Goal: Entertainment & Leisure: Consume media (video, audio)

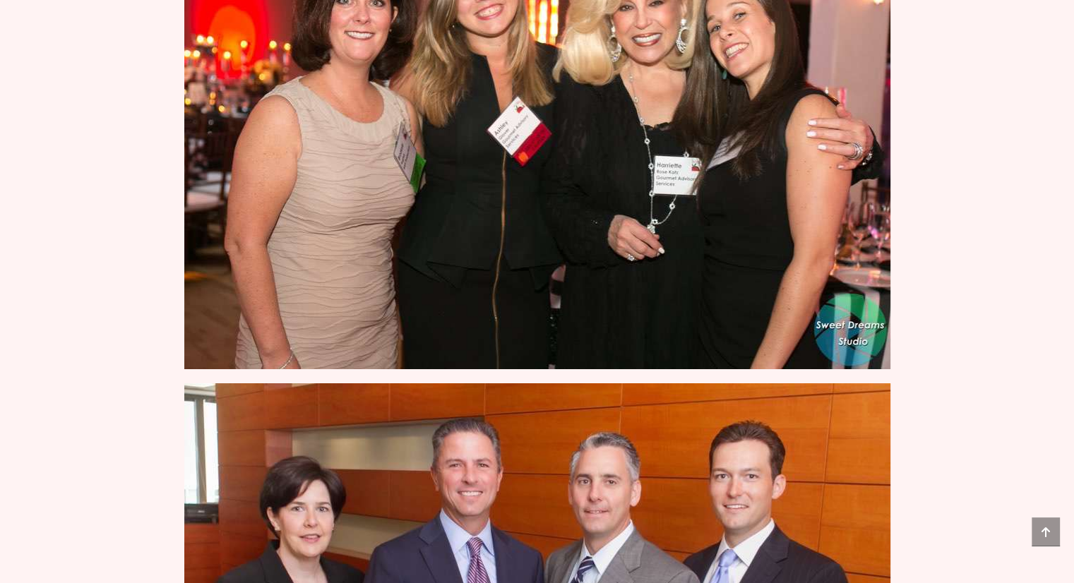
scroll to position [5226, 0]
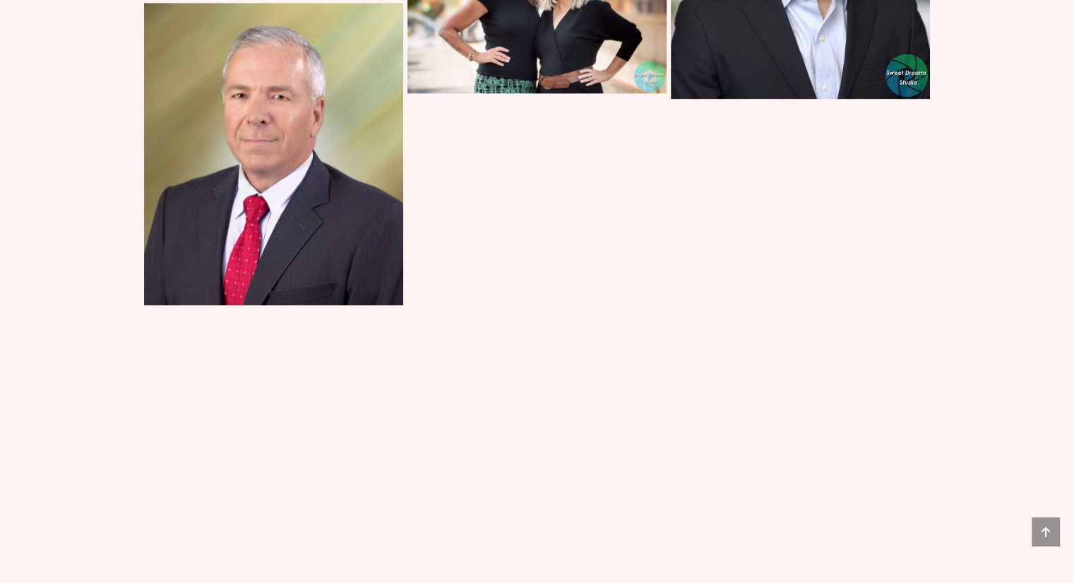
scroll to position [2401, 0]
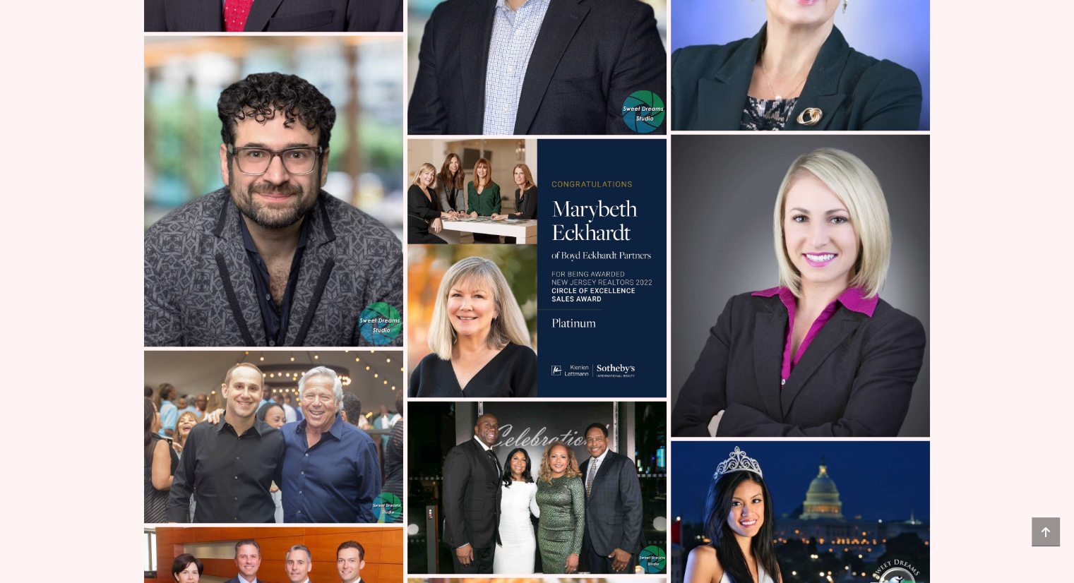
click at [486, 471] on img at bounding box center [537, 487] width 259 height 173
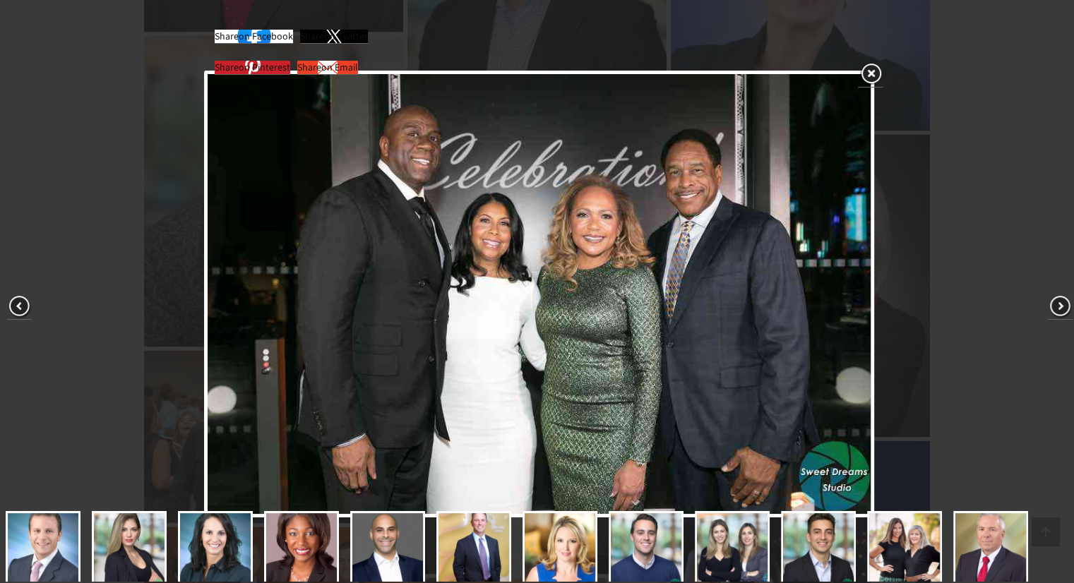
click at [879, 78] on link at bounding box center [870, 74] width 25 height 26
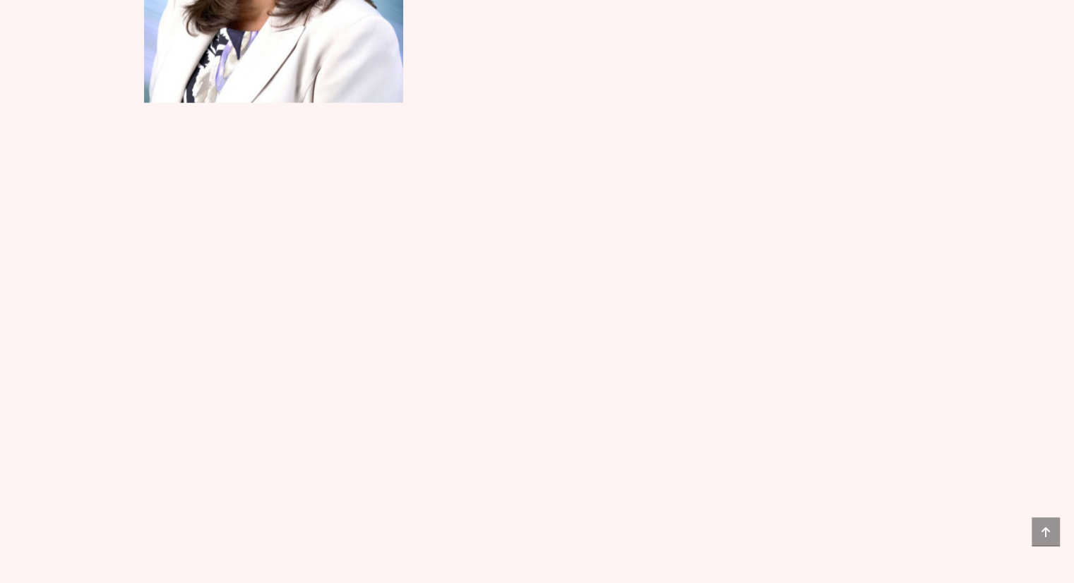
scroll to position [3461, 0]
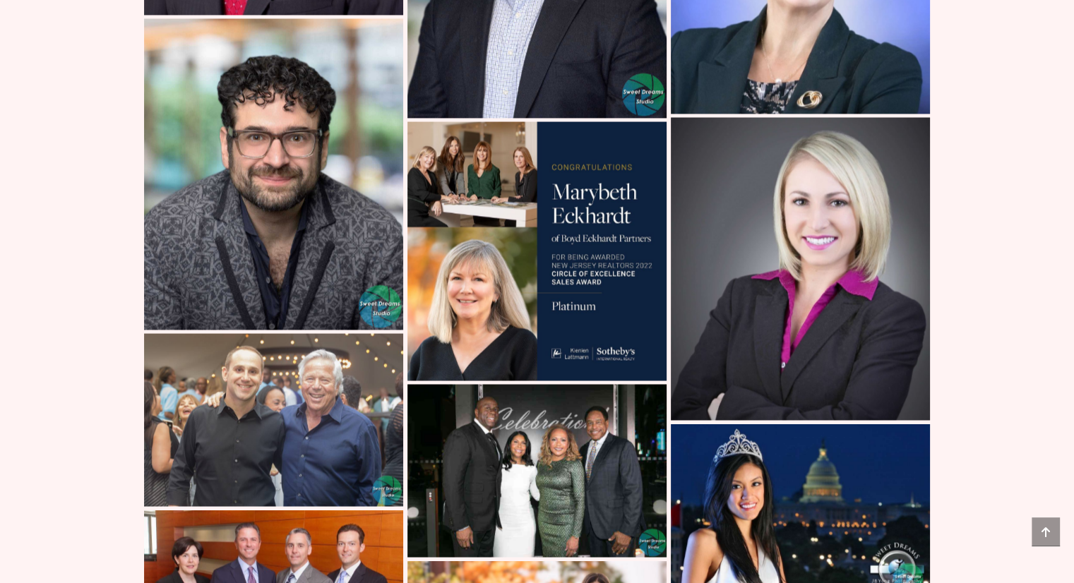
scroll to position [2613, 0]
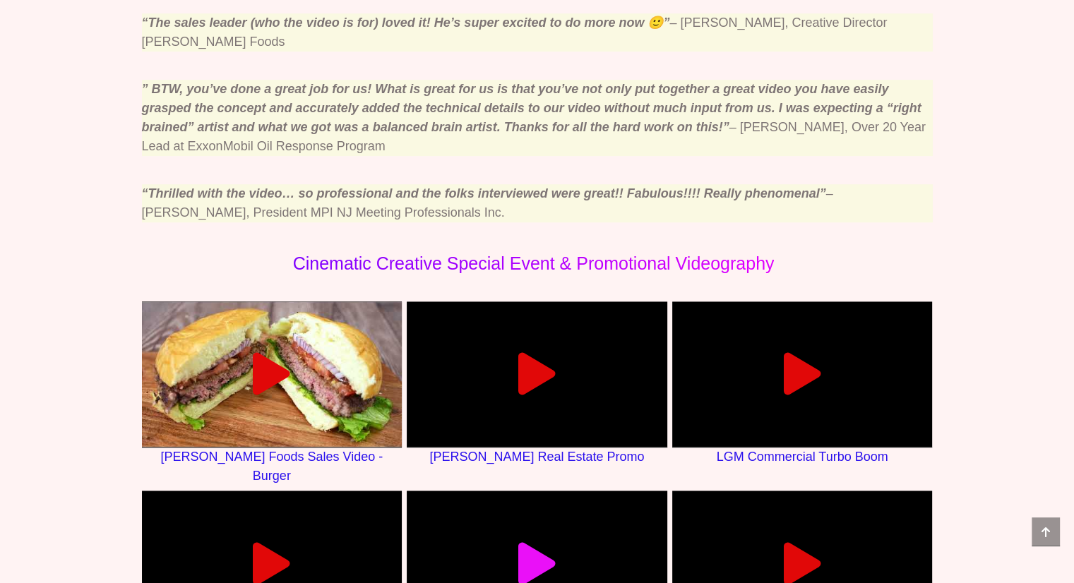
scroll to position [918, 0]
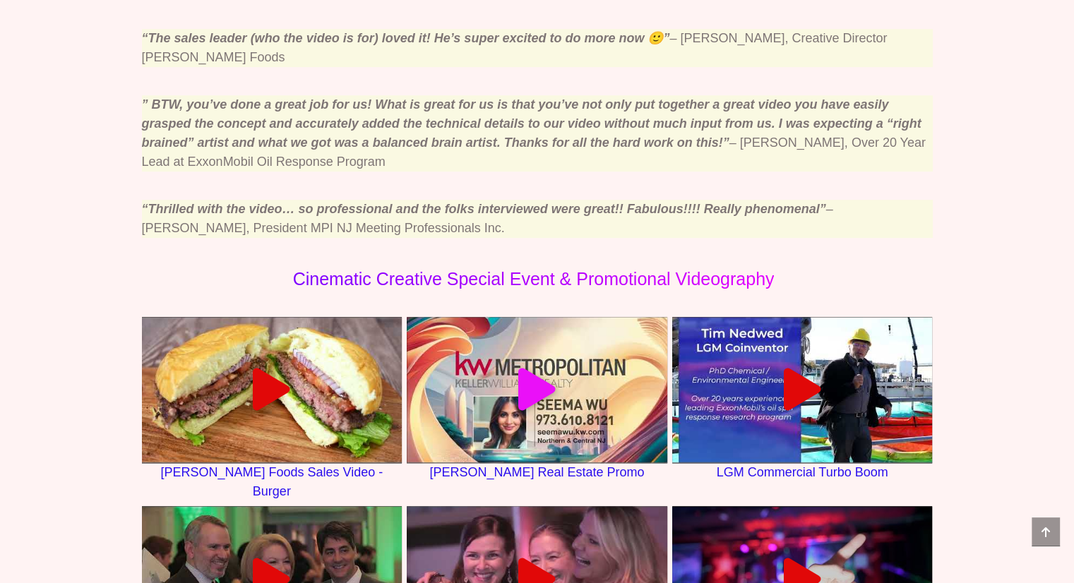
click at [545, 375] on icon at bounding box center [537, 390] width 42 height 42
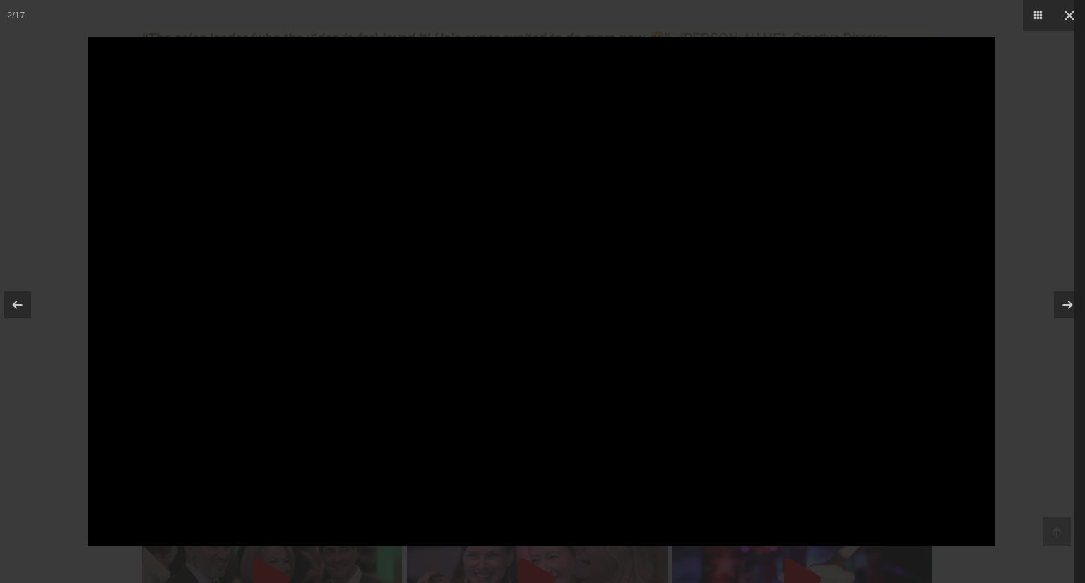
click at [1074, 259] on div at bounding box center [542, 291] width 1085 height 583
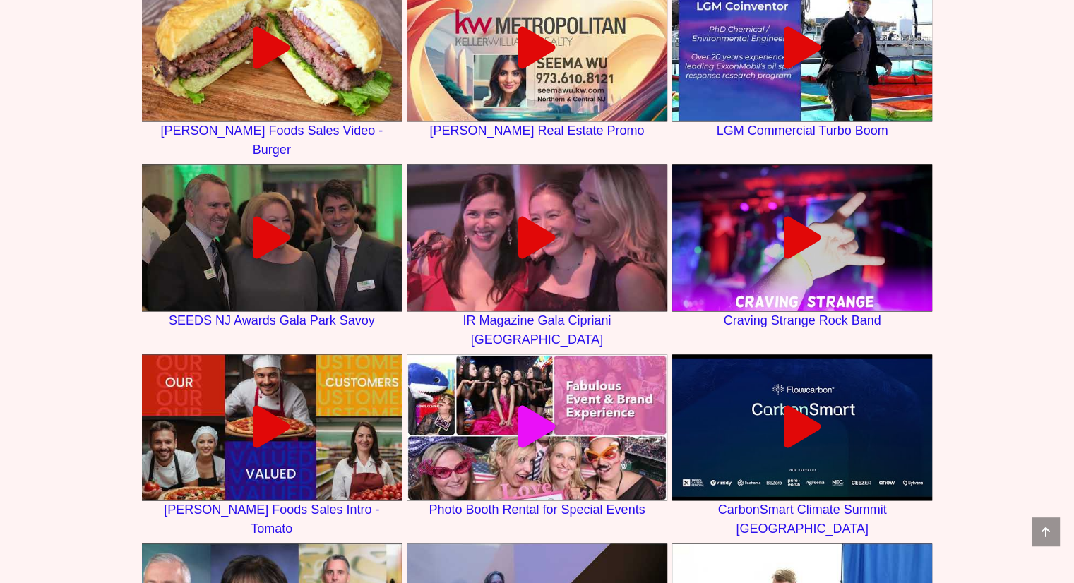
scroll to position [1271, 0]
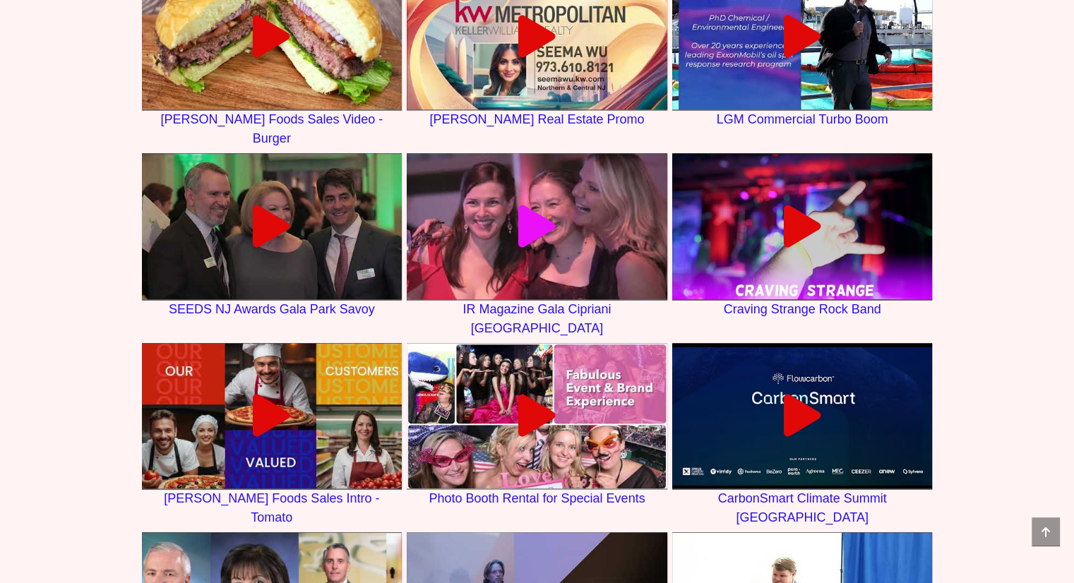
click at [512, 208] on div at bounding box center [537, 227] width 261 height 42
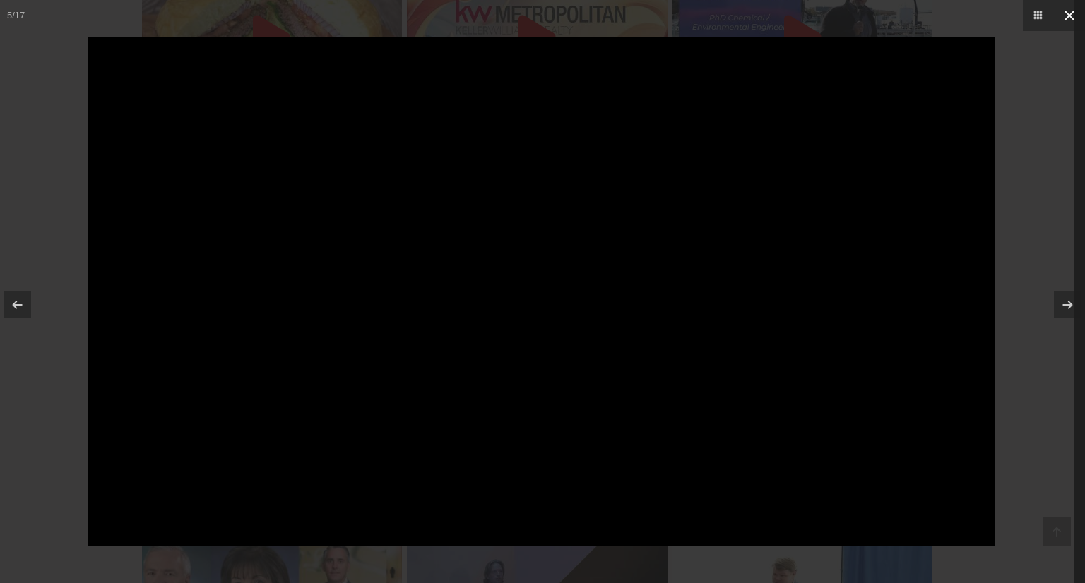
click at [1074, 8] on button at bounding box center [1069, 15] width 31 height 31
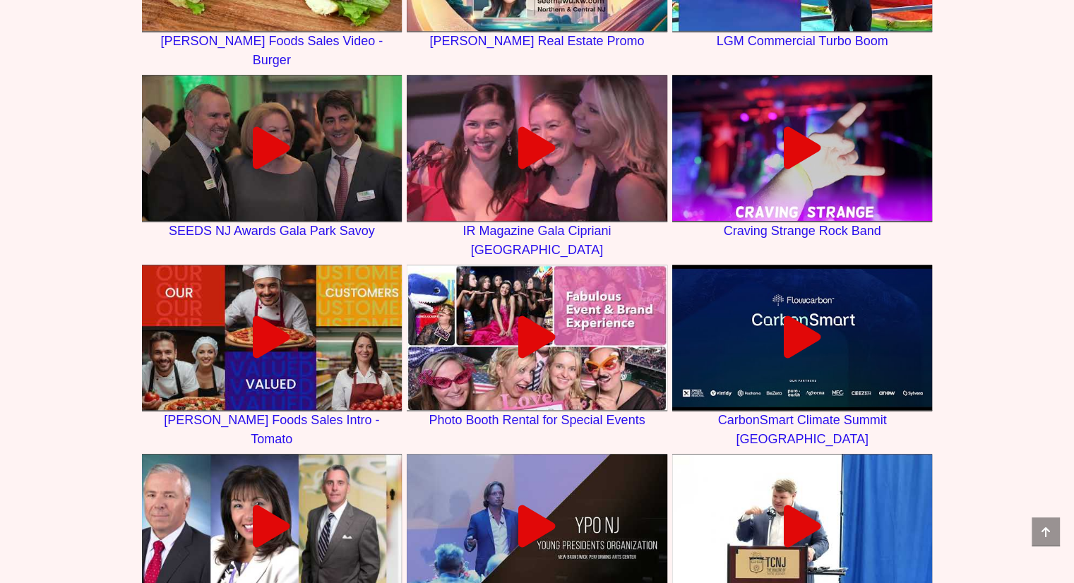
scroll to position [1624, 0]
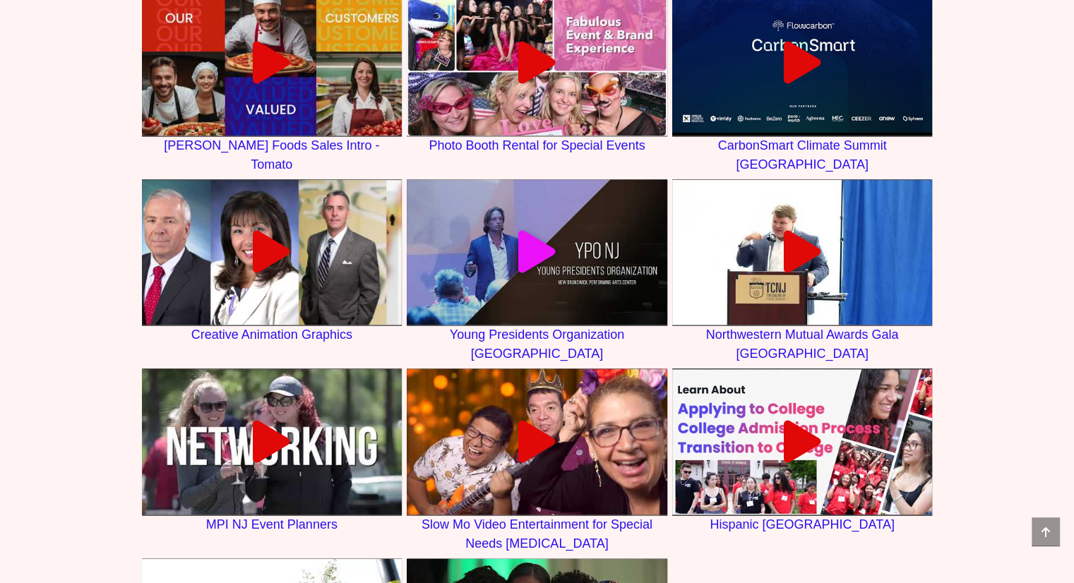
click at [531, 231] on icon at bounding box center [537, 252] width 42 height 42
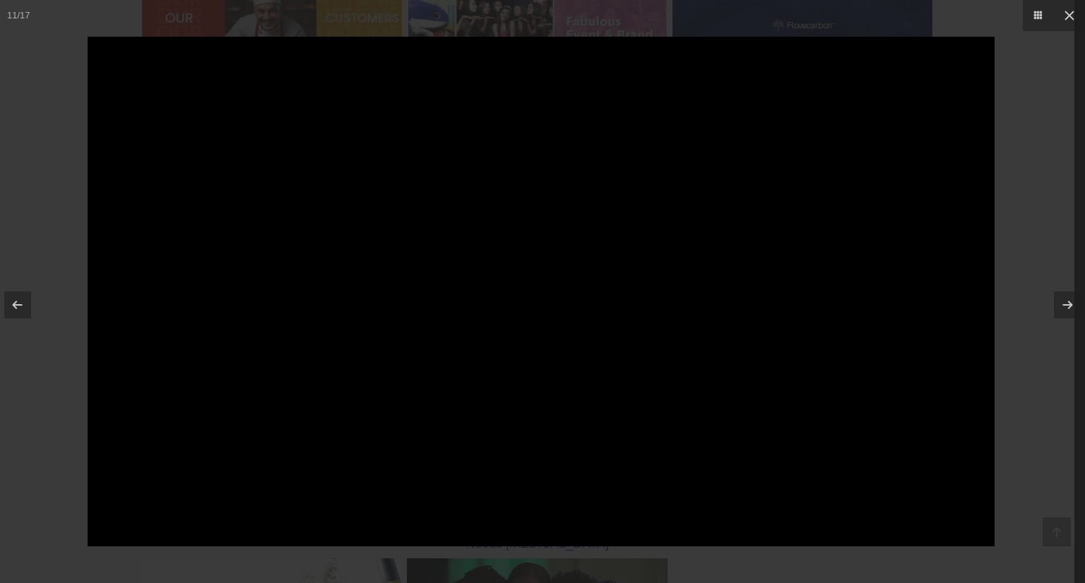
click at [1044, 153] on div at bounding box center [542, 291] width 1085 height 583
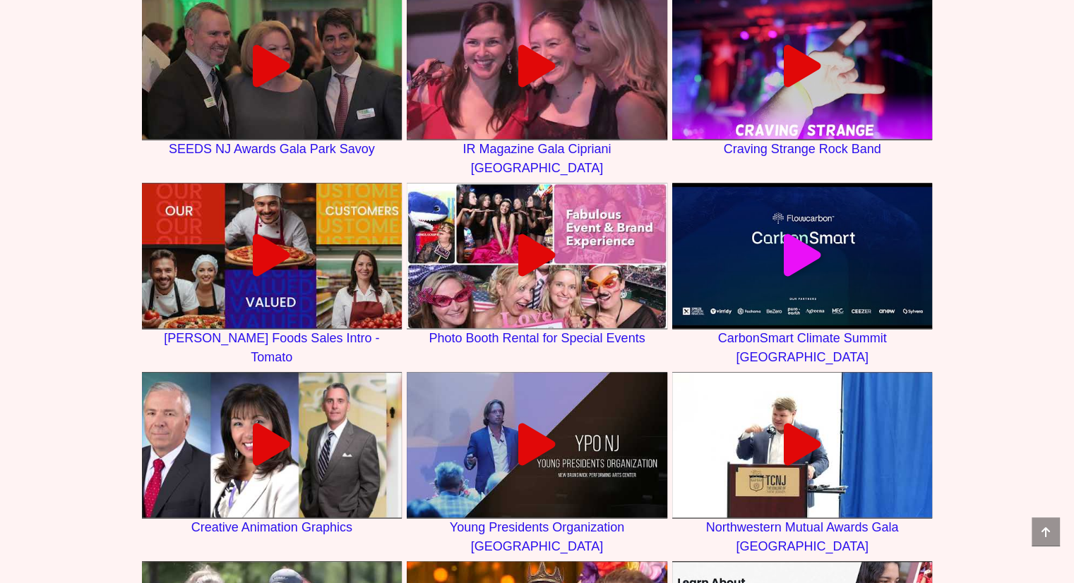
scroll to position [1342, 0]
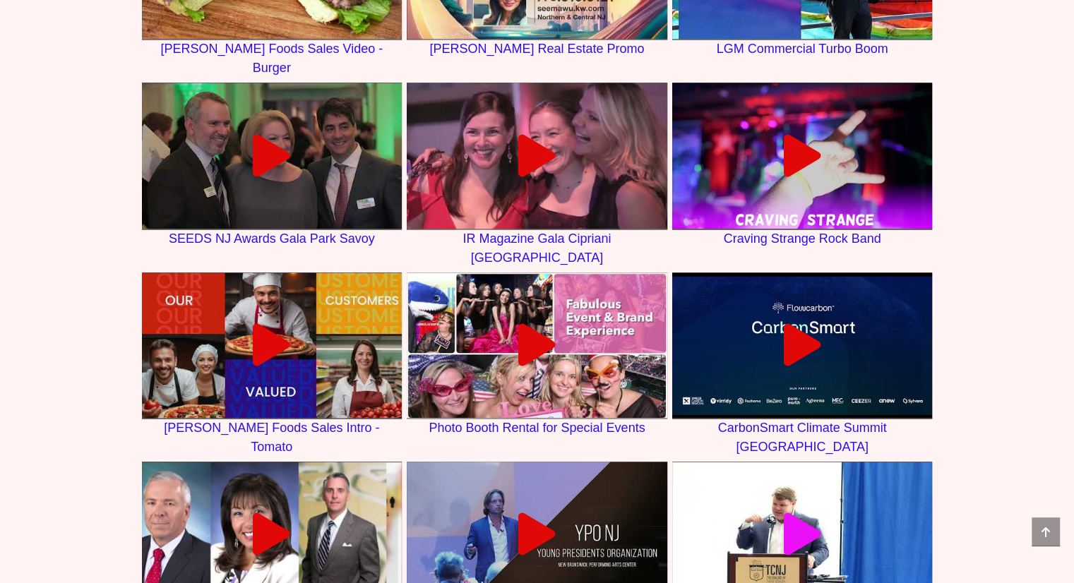
click at [795, 513] on icon at bounding box center [802, 534] width 42 height 42
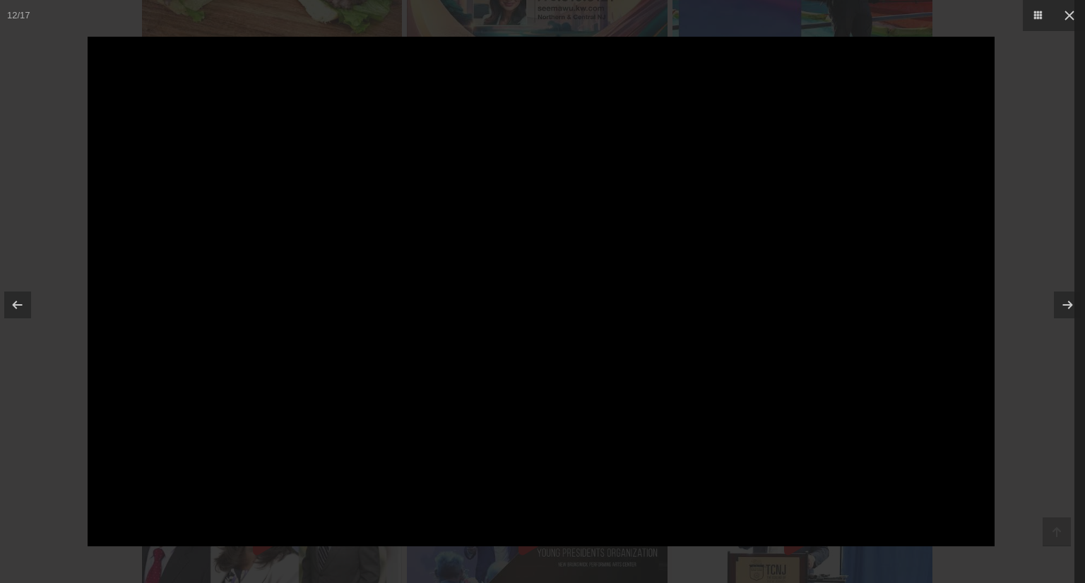
click at [1057, 150] on div at bounding box center [542, 291] width 1085 height 583
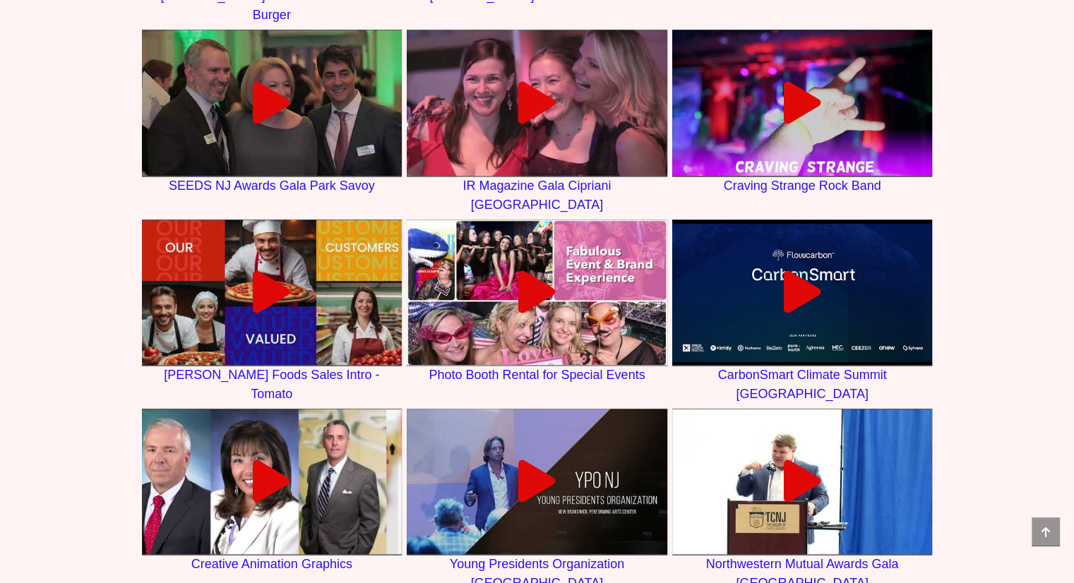
scroll to position [1695, 0]
